Goal: Find contact information: Find contact information

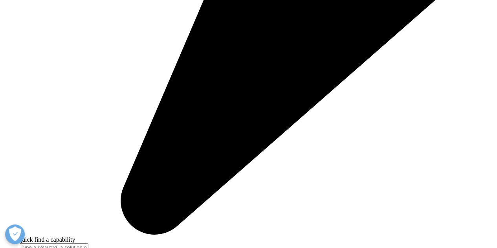
scroll to position [1953, 0]
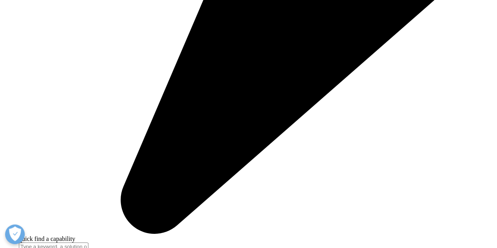
drag, startPoint x: 57, startPoint y: 129, endPoint x: 101, endPoint y: 142, distance: 46.2
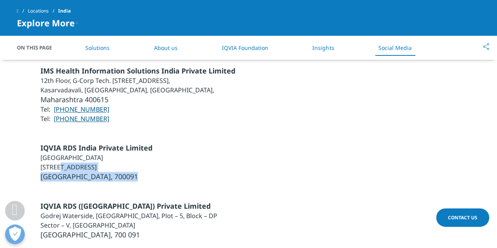
click at [101, 143] on ul "IQVIA RDS India Private Limited [GEOGRAPHIC_DATA], [GEOGRAPHIC_DATA] [STREET_AD…" at bounding box center [96, 162] width 112 height 38
click at [101, 172] on li "[GEOGRAPHIC_DATA], 700091" at bounding box center [96, 177] width 112 height 10
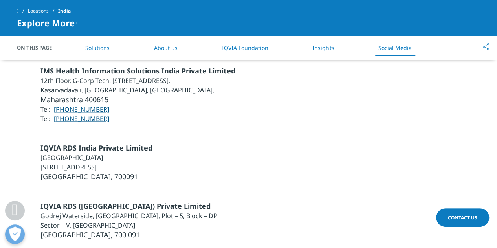
click at [93, 172] on li "[GEOGRAPHIC_DATA], 700091" at bounding box center [96, 177] width 112 height 10
drag, startPoint x: 43, startPoint y: 110, endPoint x: 68, endPoint y: 110, distance: 24.4
click at [68, 143] on span "IQVIA RDS India Private Limited" at bounding box center [96, 147] width 112 height 9
drag, startPoint x: 40, startPoint y: 109, endPoint x: 154, endPoint y: 111, distance: 113.5
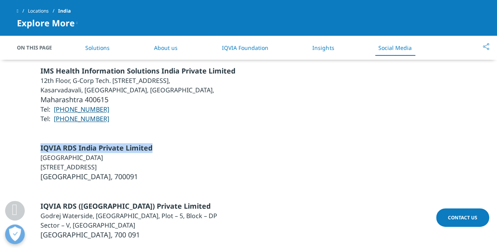
click at [152, 143] on li "IQVIA RDS India Private Limited" at bounding box center [96, 148] width 112 height 10
copy span "IQVIA RDS India Private Limited"
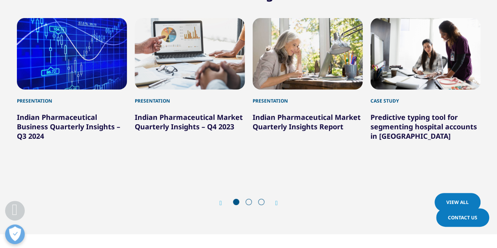
scroll to position [1174, 0]
